Goal: Check status: Check status

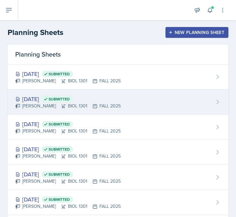
click at [193, 103] on div "[DATE] Submitted [PERSON_NAME] BIOL 1301 FALL 2025" at bounding box center [118, 102] width 221 height 25
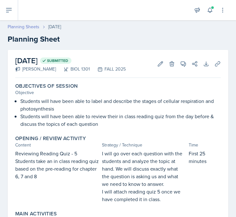
click at [24, 26] on link "Planning Sheets" at bounding box center [24, 27] width 32 height 7
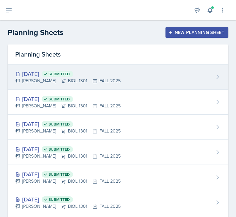
click at [60, 79] on div "[PERSON_NAME] BIOL 1301 FALL 2025" at bounding box center [68, 81] width 106 height 7
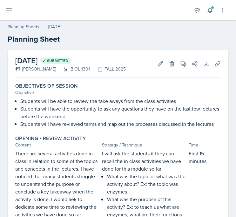
click at [32, 22] on header "Planning Sheets [DATE] Planning Sheet" at bounding box center [118, 34] width 236 height 34
click at [32, 28] on link "Planning Sheets" at bounding box center [24, 27] width 32 height 7
